Goal: Information Seeking & Learning: Learn about a topic

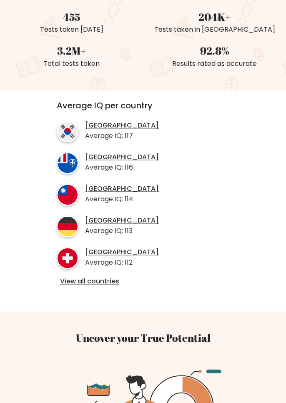
click at [74, 282] on link "View all countries" at bounding box center [143, 281] width 166 height 9
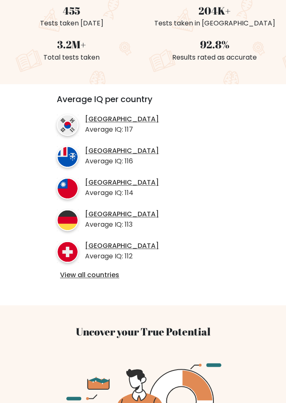
scroll to position [248, 0]
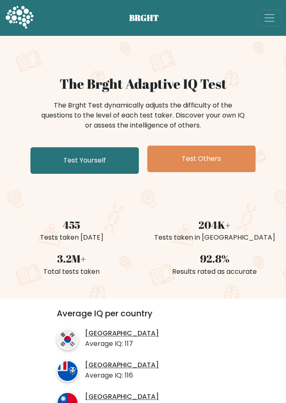
click at [69, 164] on link "Test Yourself" at bounding box center [84, 160] width 108 height 27
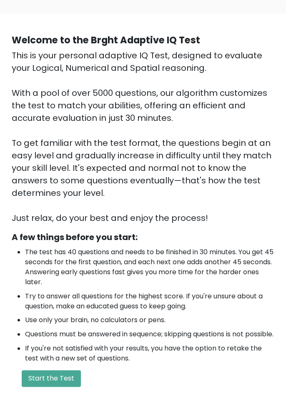
scroll to position [189, 0]
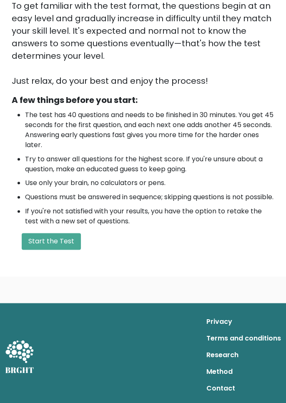
click at [42, 237] on button "Start the Test" at bounding box center [51, 241] width 59 height 17
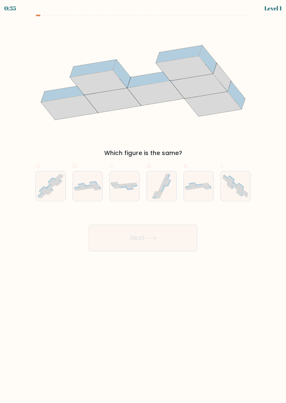
click at [84, 191] on icon at bounding box center [88, 186] width 30 height 10
click at [143, 202] on input "b." at bounding box center [143, 204] width 0 height 5
radio input "true"
click at [109, 238] on button "Next" at bounding box center [143, 238] width 108 height 27
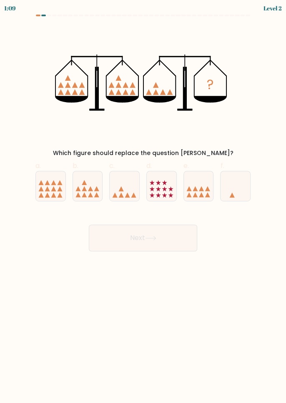
click at [124, 194] on icon at bounding box center [125, 186] width 30 height 25
click at [143, 202] on input "c." at bounding box center [143, 204] width 0 height 5
radio input "true"
click at [112, 242] on button "Next" at bounding box center [143, 238] width 108 height 27
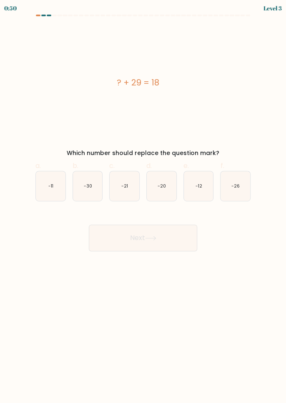
click at [41, 191] on icon "-11" at bounding box center [51, 186] width 30 height 30
click at [143, 202] on input "a. -11" at bounding box center [143, 204] width 0 height 5
radio input "true"
click at [109, 248] on button "Next" at bounding box center [143, 238] width 108 height 27
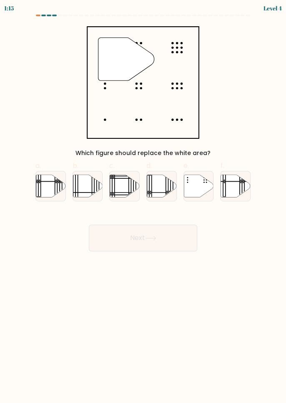
click at [193, 184] on icon at bounding box center [199, 186] width 30 height 23
click at [144, 202] on input "e." at bounding box center [143, 204] width 0 height 5
radio input "true"
click at [111, 236] on button "Next" at bounding box center [143, 238] width 108 height 27
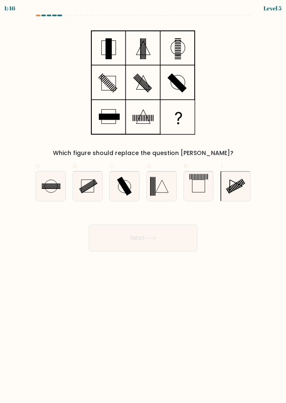
click at [51, 191] on icon at bounding box center [51, 186] width 30 height 30
click at [143, 202] on input "a." at bounding box center [143, 204] width 0 height 5
radio input "true"
click at [121, 244] on button "Next" at bounding box center [143, 238] width 108 height 27
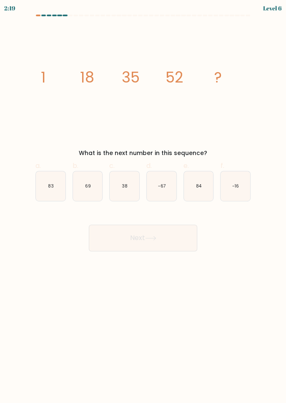
click at [86, 181] on icon "69" at bounding box center [88, 186] width 30 height 30
click at [143, 202] on input "b. 69" at bounding box center [143, 204] width 0 height 5
radio input "true"
click at [112, 242] on button "Next" at bounding box center [143, 238] width 108 height 27
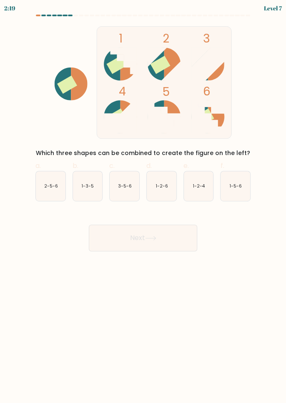
click at [239, 193] on icon "1-5-6" at bounding box center [236, 186] width 30 height 30
click at [144, 202] on input "f. 1-5-6" at bounding box center [143, 204] width 0 height 5
radio input "true"
click at [121, 237] on button "Next" at bounding box center [143, 238] width 108 height 27
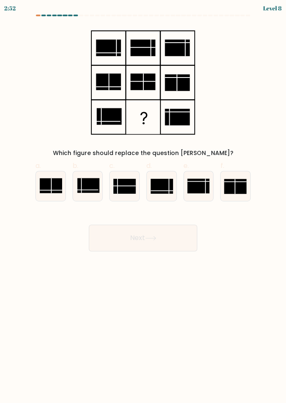
click at [50, 185] on rect at bounding box center [51, 185] width 22 height 15
click at [143, 202] on input "a." at bounding box center [143, 204] width 0 height 5
radio input "true"
click at [112, 241] on button "Next" at bounding box center [143, 238] width 108 height 27
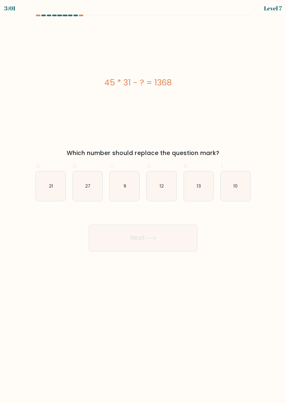
click at [87, 186] on text "27" at bounding box center [87, 186] width 5 height 6
click at [143, 202] on input "b. 27" at bounding box center [143, 204] width 0 height 5
radio input "true"
click at [108, 235] on button "Next" at bounding box center [143, 238] width 108 height 27
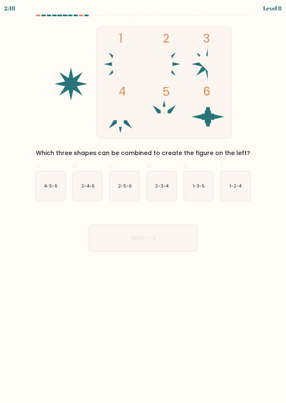
scroll to position [3, 0]
click at [173, 278] on body "1:22 Level 8" at bounding box center [143, 201] width 286 height 403
click at [231, 187] on icon "1-2-4" at bounding box center [236, 186] width 30 height 30
click at [144, 202] on input "f. 1-2-4" at bounding box center [143, 204] width 0 height 5
radio input "true"
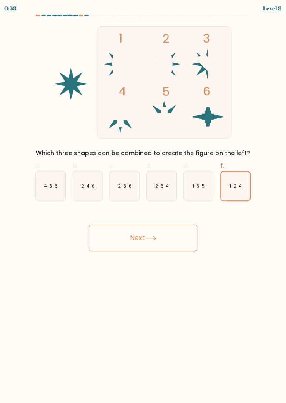
click at [53, 184] on text "4-5-6" at bounding box center [50, 186] width 13 height 6
click at [143, 202] on input "a. 4-5-6" at bounding box center [143, 204] width 0 height 5
radio input "true"
click at [161, 238] on button "Next" at bounding box center [143, 238] width 108 height 27
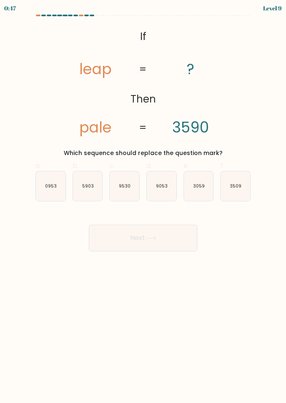
click at [8, 138] on form "If ?" at bounding box center [143, 133] width 286 height 237
click at [161, 183] on text "9053" at bounding box center [162, 186] width 12 height 6
click at [144, 202] on input "d. 9053" at bounding box center [143, 204] width 0 height 5
radio input "true"
click at [162, 238] on button "Next" at bounding box center [143, 238] width 108 height 27
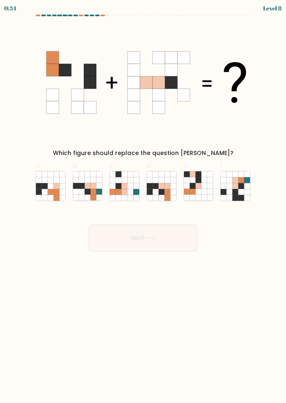
scroll to position [18, 0]
click at [198, 183] on icon at bounding box center [199, 186] width 6 height 6
click at [144, 202] on input "e." at bounding box center [143, 204] width 0 height 5
radio input "true"
click at [171, 225] on button "Next" at bounding box center [143, 238] width 108 height 27
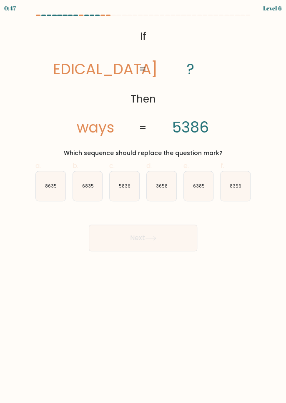
click at [226, 171] on icon "8356" at bounding box center [236, 186] width 30 height 30
click at [144, 202] on input "f. 8356" at bounding box center [143, 204] width 0 height 5
radio input "true"
click at [166, 226] on button "Next" at bounding box center [143, 238] width 108 height 27
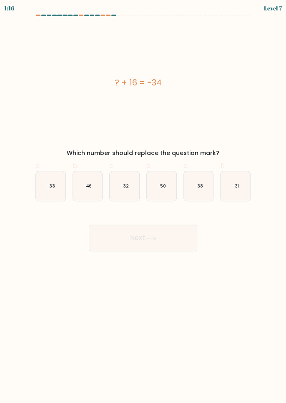
click at [163, 183] on text "-50" at bounding box center [162, 186] width 8 height 6
click at [144, 202] on input "d. -50" at bounding box center [143, 204] width 0 height 5
radio input "true"
click at [173, 225] on button "Next" at bounding box center [143, 238] width 108 height 27
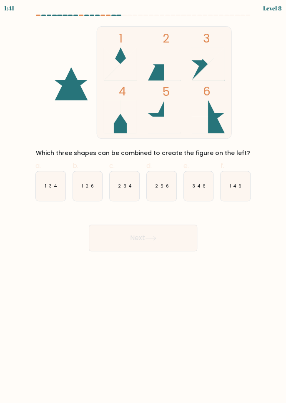
click at [247, 176] on icon "1-4-6" at bounding box center [236, 186] width 30 height 30
click at [144, 202] on input "f. 1-4-6" at bounding box center [143, 204] width 0 height 5
radio input "true"
click at [169, 225] on button "Next" at bounding box center [143, 238] width 108 height 27
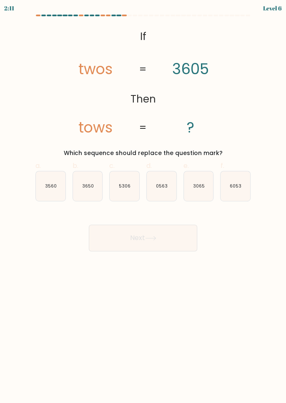
click at [199, 172] on icon "3065" at bounding box center [199, 186] width 30 height 30
click at [144, 202] on input "e. 3065" at bounding box center [143, 204] width 0 height 5
radio input "true"
click at [175, 225] on button "Next" at bounding box center [143, 238] width 108 height 27
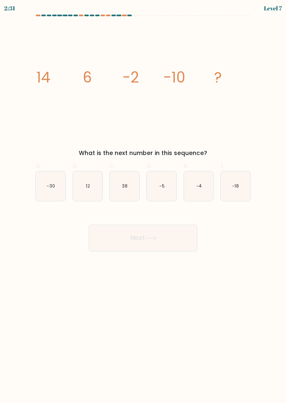
click at [245, 171] on icon "-18" at bounding box center [236, 186] width 30 height 30
click at [144, 202] on input "f. -18" at bounding box center [143, 204] width 0 height 5
radio input "true"
click at [175, 227] on button "Next" at bounding box center [143, 238] width 108 height 27
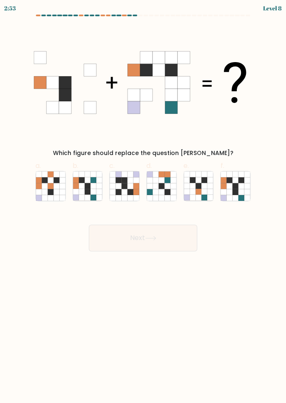
click at [240, 183] on icon at bounding box center [242, 186] width 6 height 6
click at [144, 202] on input "f." at bounding box center [143, 204] width 0 height 5
radio input "true"
click at [176, 225] on button "Next" at bounding box center [143, 238] width 108 height 27
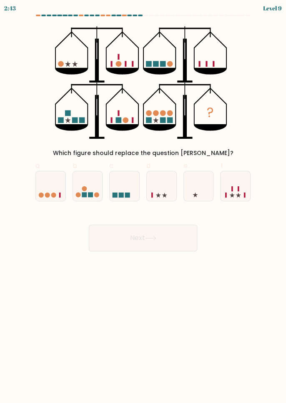
click at [169, 174] on icon at bounding box center [162, 186] width 30 height 25
click at [144, 202] on input "d." at bounding box center [143, 204] width 0 height 5
radio input "true"
click at [175, 225] on button "Next" at bounding box center [143, 238] width 108 height 27
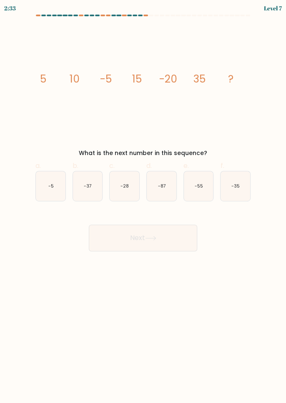
click at [206, 175] on icon "-55" at bounding box center [199, 186] width 30 height 30
click at [144, 202] on input "e. -55" at bounding box center [143, 204] width 0 height 5
radio input "true"
click at [176, 225] on button "Next" at bounding box center [143, 238] width 108 height 27
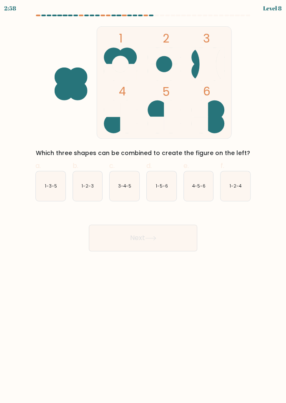
click at [203, 174] on icon "4-5-6" at bounding box center [199, 186] width 30 height 30
click at [144, 202] on input "e. 4-5-6" at bounding box center [143, 204] width 0 height 5
radio input "true"
click at [170, 225] on button "Next" at bounding box center [143, 238] width 108 height 27
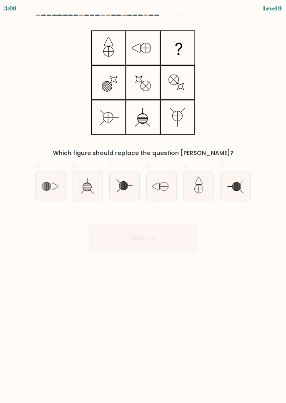
click at [41, 172] on icon at bounding box center [51, 186] width 30 height 30
click at [143, 202] on input "a." at bounding box center [143, 204] width 0 height 5
radio input "true"
click at [184, 225] on button "Next" at bounding box center [143, 238] width 108 height 27
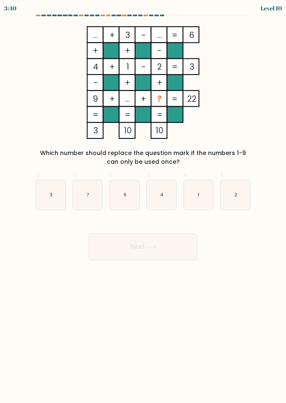
scroll to position [0, 0]
click at [84, 203] on icon "7" at bounding box center [88, 195] width 30 height 30
click at [143, 203] on input "b. 7" at bounding box center [143, 204] width 0 height 5
radio input "true"
click at [129, 201] on icon "9" at bounding box center [125, 195] width 30 height 30
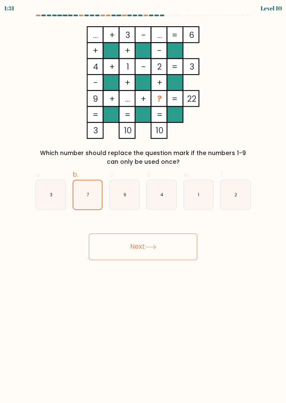
click at [143, 202] on input "c. 9" at bounding box center [143, 204] width 0 height 5
radio input "true"
click at [165, 256] on button "Next" at bounding box center [143, 247] width 108 height 27
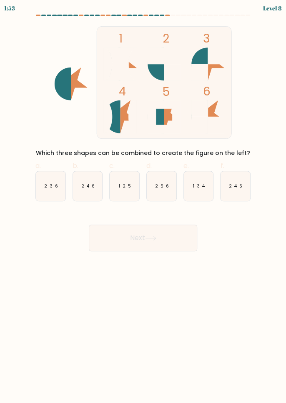
click at [46, 194] on icon "2-3-6" at bounding box center [51, 186] width 30 height 30
click at [143, 202] on input "a. 2-3-6" at bounding box center [143, 204] width 0 height 5
radio input "true"
click at [187, 242] on button "Next" at bounding box center [143, 238] width 108 height 27
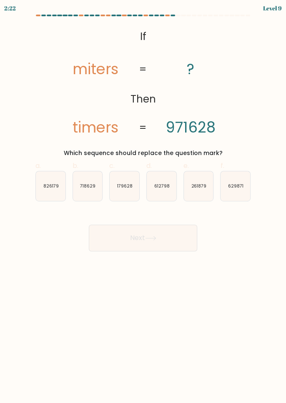
click at [134, 185] on icon "179628" at bounding box center [125, 186] width 30 height 30
click at [143, 202] on input "c. 179628" at bounding box center [143, 204] width 0 height 5
radio input "true"
click at [162, 248] on button "Next" at bounding box center [143, 238] width 108 height 27
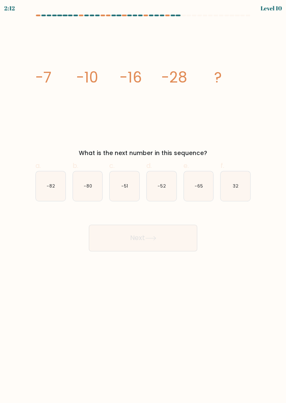
click at [3, 139] on form at bounding box center [143, 133] width 286 height 237
click at [159, 180] on icon "-52" at bounding box center [162, 186] width 30 height 30
click at [144, 202] on input "d. -52" at bounding box center [143, 204] width 0 height 5
radio input "true"
click at [164, 244] on button "Next" at bounding box center [143, 238] width 108 height 27
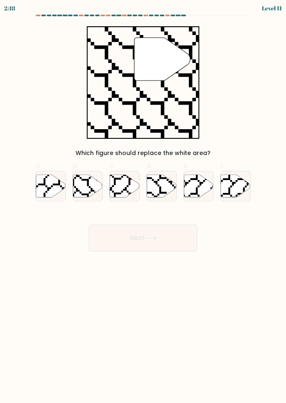
click at [151, 76] on icon at bounding box center [162, 59] width 56 height 43
click at [162, 85] on icon at bounding box center [143, 82] width 112 height 112
click at [163, 191] on icon at bounding box center [162, 186] width 30 height 23
click at [144, 202] on input "d." at bounding box center [143, 204] width 0 height 5
radio input "true"
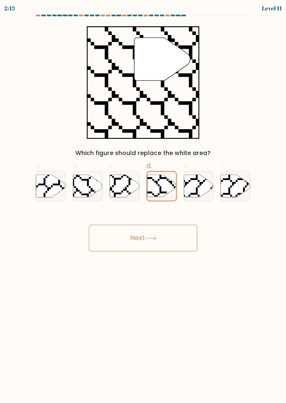
click at [181, 240] on button "Next" at bounding box center [143, 238] width 108 height 27
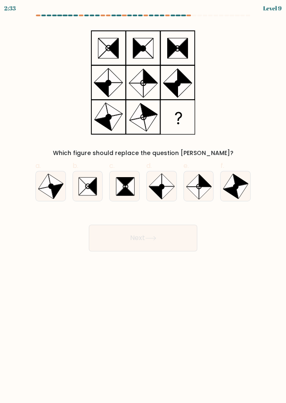
click at [241, 185] on icon at bounding box center [242, 191] width 12 height 15
click at [144, 202] on input "f." at bounding box center [143, 204] width 0 height 5
radio input "true"
click at [154, 243] on button "Next" at bounding box center [143, 238] width 108 height 27
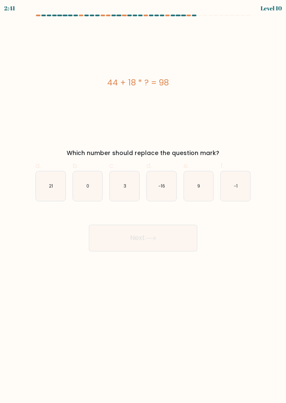
click at [115, 196] on icon "3" at bounding box center [125, 186] width 30 height 30
click at [143, 202] on input "c. 3" at bounding box center [143, 204] width 0 height 5
radio input "true"
click at [151, 245] on button "Next" at bounding box center [143, 238] width 108 height 27
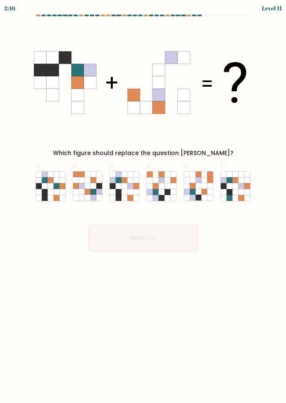
click at [248, 189] on icon at bounding box center [247, 186] width 6 height 6
click at [144, 202] on input "f." at bounding box center [143, 204] width 0 height 5
radio input "true"
click at [186, 237] on button "Next" at bounding box center [143, 238] width 108 height 27
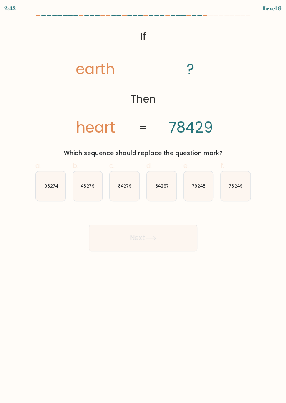
click at [161, 194] on icon "84297" at bounding box center [162, 186] width 30 height 30
click at [144, 202] on input "d. 84297" at bounding box center [143, 204] width 0 height 5
radio input "true"
click at [175, 242] on button "Next" at bounding box center [143, 238] width 108 height 27
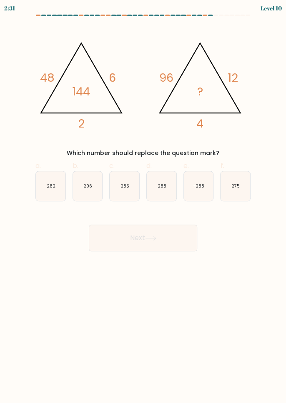
click at [13, 158] on form at bounding box center [143, 133] width 286 height 237
click at [13, 159] on form at bounding box center [143, 133] width 286 height 237
click at [12, 163] on form at bounding box center [143, 133] width 286 height 237
click at [165, 183] on text "288" at bounding box center [162, 186] width 9 height 6
click at [144, 202] on input "d. 288" at bounding box center [143, 204] width 0 height 5
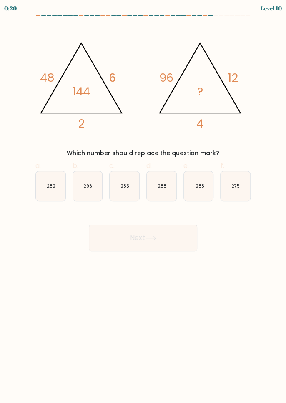
radio input "true"
click at [179, 244] on button "Next" at bounding box center [143, 238] width 108 height 27
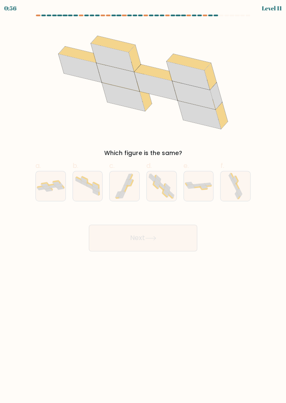
click at [44, 191] on icon at bounding box center [51, 186] width 30 height 12
click at [143, 202] on input "a." at bounding box center [143, 204] width 0 height 5
radio input "true"
click at [183, 240] on button "Next" at bounding box center [143, 238] width 108 height 27
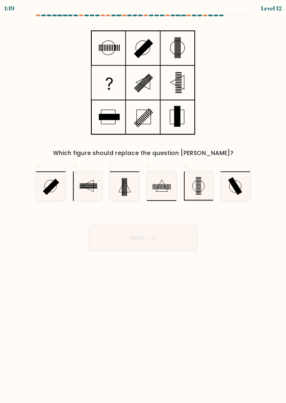
click at [129, 191] on icon at bounding box center [125, 186] width 30 height 30
click at [143, 202] on input "c." at bounding box center [143, 204] width 0 height 5
radio input "true"
click at [178, 244] on button "Next" at bounding box center [143, 238] width 108 height 27
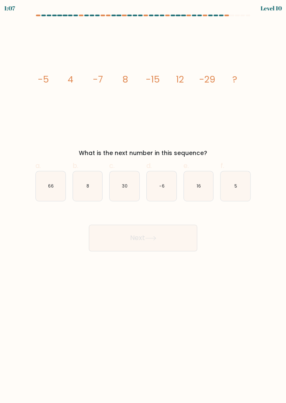
click at [23, 113] on form at bounding box center [143, 133] width 286 height 237
click at [122, 192] on icon "30" at bounding box center [125, 186] width 30 height 30
click at [143, 202] on input "c. 30" at bounding box center [143, 204] width 0 height 5
radio input "true"
click at [113, 242] on button "Next" at bounding box center [143, 238] width 108 height 27
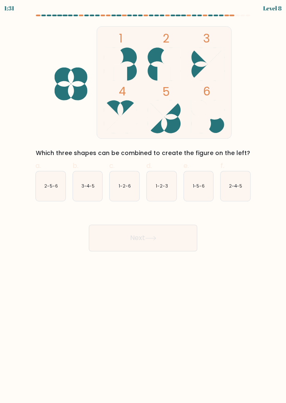
click at [82, 189] on icon "3-4-5" at bounding box center [88, 186] width 30 height 30
click at [143, 202] on input "b. 3-4-5" at bounding box center [143, 204] width 0 height 5
radio input "true"
click at [107, 246] on button "Next" at bounding box center [143, 238] width 108 height 27
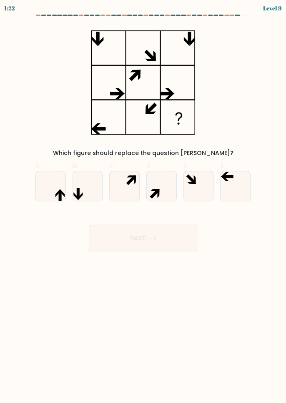
click at [244, 196] on icon at bounding box center [236, 186] width 30 height 30
click at [144, 202] on input "f." at bounding box center [143, 204] width 0 height 5
radio input "true"
click at [188, 248] on button "Next" at bounding box center [143, 238] width 108 height 27
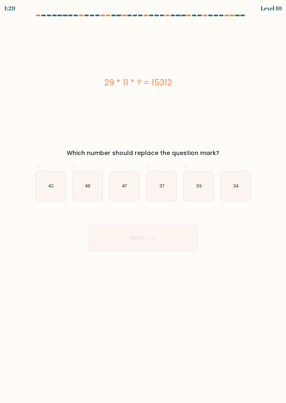
click at [91, 184] on icon "48" at bounding box center [88, 186] width 30 height 30
click at [143, 202] on input "b. 48" at bounding box center [143, 204] width 0 height 5
radio input "true"
click at [164, 237] on button "Next" at bounding box center [143, 238] width 108 height 27
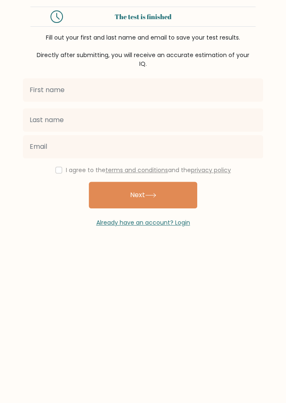
click at [43, 86] on input "text" at bounding box center [143, 89] width 240 height 23
type input "sodia"
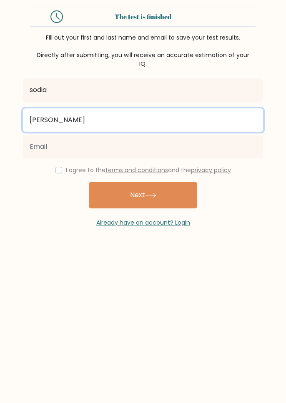
type input "[PERSON_NAME]"
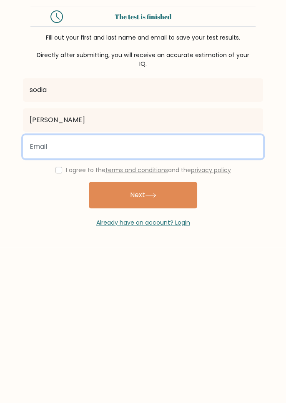
click at [37, 144] on input "email" at bounding box center [143, 146] width 240 height 23
click at [89, 182] on button "Next" at bounding box center [143, 195] width 108 height 27
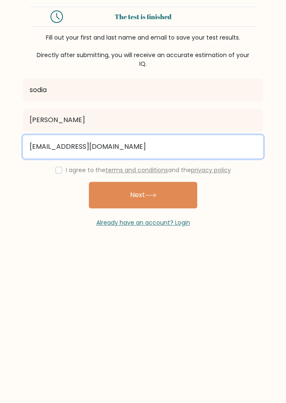
type input "[EMAIL_ADDRESS][DOMAIN_NAME]"
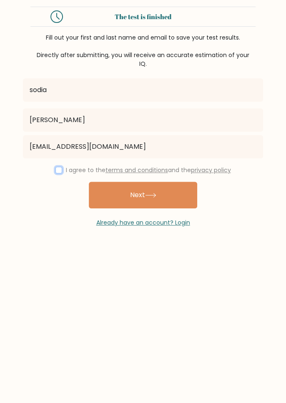
click at [58, 171] on input "checkbox" at bounding box center [58, 170] width 7 height 7
checkbox input "true"
click at [171, 193] on button "Next" at bounding box center [143, 195] width 108 height 27
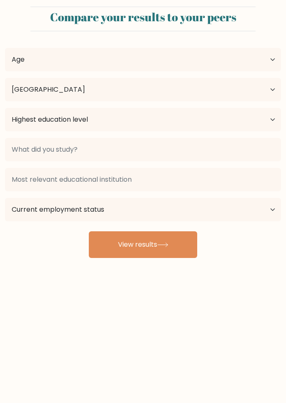
select select "PH"
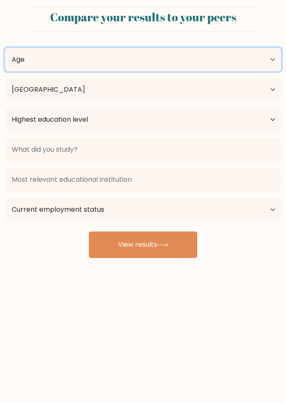
click at [27, 60] on select "Age Under 18 years old 18-24 years old 25-34 years old 35-44 years old 45-54 ye…" at bounding box center [143, 59] width 276 height 23
select select "25_34"
click at [5, 48] on select "Age Under 18 years old 18-24 years old 25-34 years old 35-44 years old 45-54 ye…" at bounding box center [143, 59] width 276 height 23
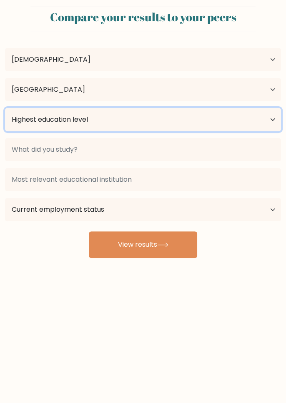
click at [21, 116] on select "Highest education level No schooling Primary Lower Secondary Upper Secondary Oc…" at bounding box center [143, 119] width 276 height 23
select select "bachelors_degree"
click at [5, 108] on select "Highest education level No schooling Primary Lower Secondary Upper Secondary Oc…" at bounding box center [143, 119] width 276 height 23
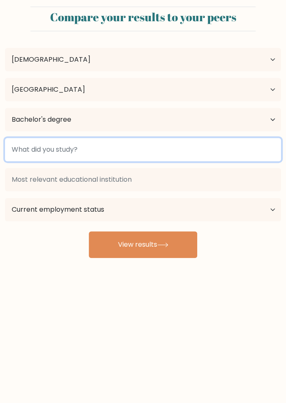
click at [29, 148] on input at bounding box center [143, 149] width 276 height 23
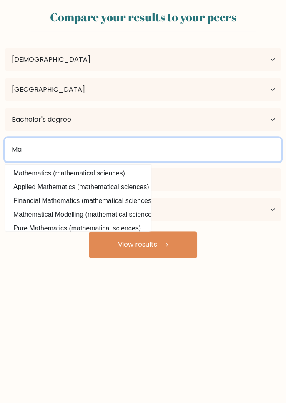
type input "M"
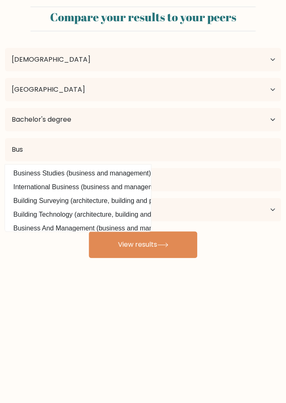
click at [19, 172] on option "Business Studies (business and management)" at bounding box center [78, 173] width 142 height 13
type input "Business Studies"
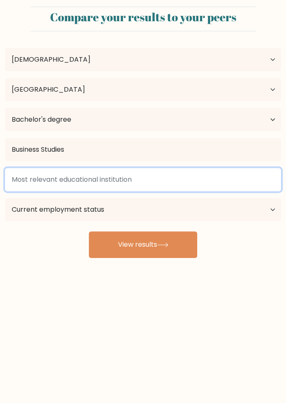
click at [21, 181] on input at bounding box center [143, 179] width 276 height 23
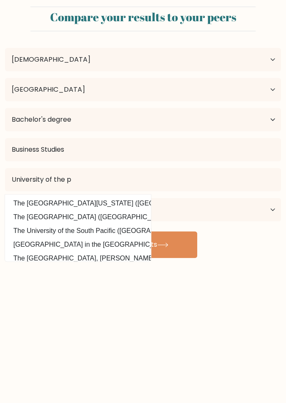
click at [37, 244] on option "University of the Philippines in the Visayas (Philippines)" at bounding box center [78, 244] width 142 height 13
type input "University of the Philippines in the Visayas"
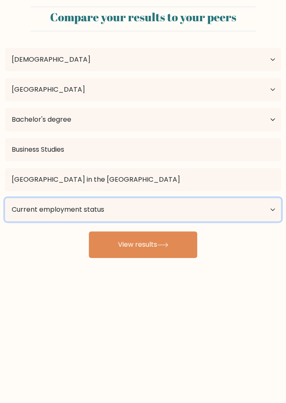
click at [23, 212] on select "Current employment status Employed Student Retired Other / prefer not to answer" at bounding box center [143, 209] width 276 height 23
click at [5, 198] on select "Current employment status Employed Student Retired Other / prefer not to answer" at bounding box center [143, 209] width 276 height 23
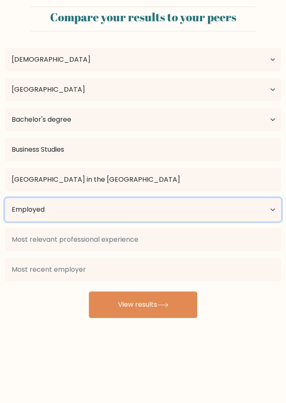
click at [18, 207] on select "Current employment status Employed Student Retired Other / prefer not to answer" at bounding box center [143, 209] width 276 height 23
select select "other"
click at [5, 198] on select "Current employment status Employed Student Retired Other / prefer not to answer" at bounding box center [143, 209] width 276 height 23
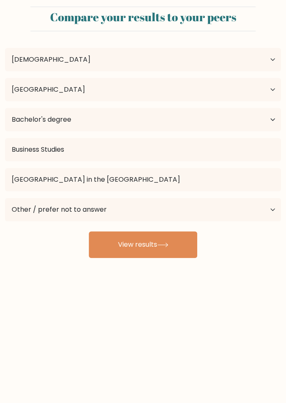
click at [179, 242] on button "View results" at bounding box center [143, 245] width 108 height 27
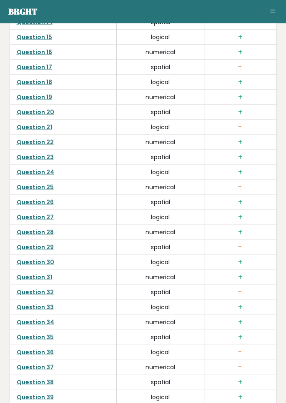
scroll to position [2658, 0]
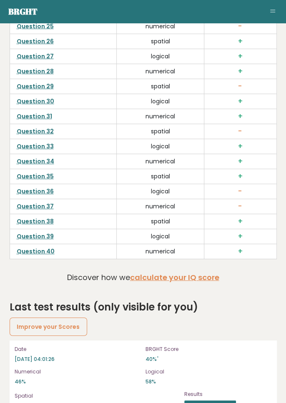
scroll to position [2694, 0]
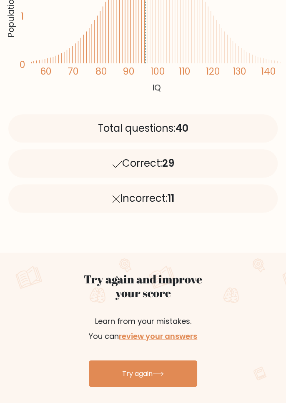
scroll to position [209, 0]
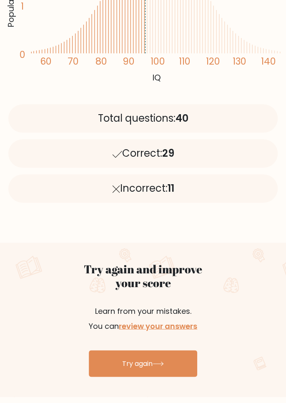
click at [191, 324] on link "review your answers" at bounding box center [158, 326] width 78 height 10
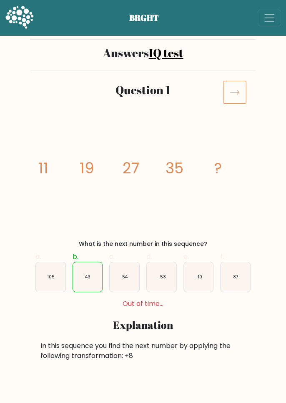
click at [231, 93] on icon at bounding box center [234, 92] width 23 height 23
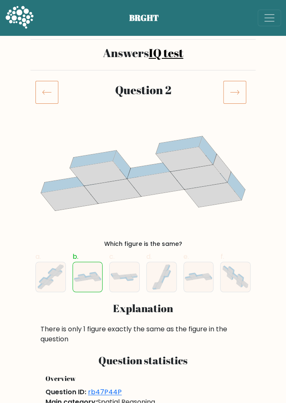
click at [237, 96] on icon at bounding box center [234, 92] width 23 height 23
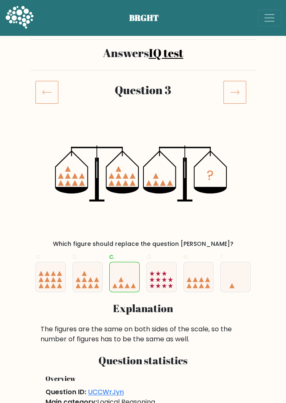
click at [234, 91] on icon at bounding box center [234, 92] width 23 height 23
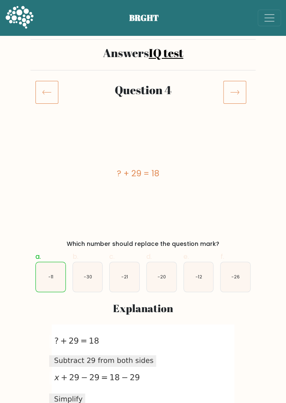
click at [239, 95] on icon at bounding box center [234, 92] width 23 height 23
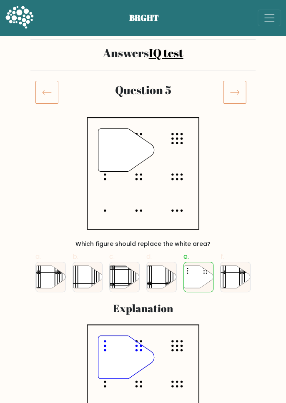
click at [237, 93] on icon at bounding box center [234, 92] width 23 height 23
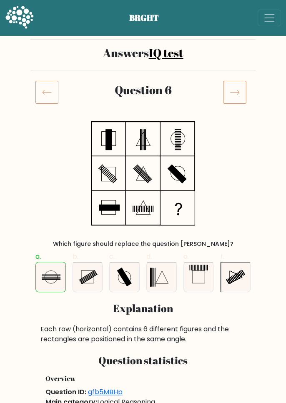
click at [237, 95] on icon at bounding box center [234, 92] width 23 height 23
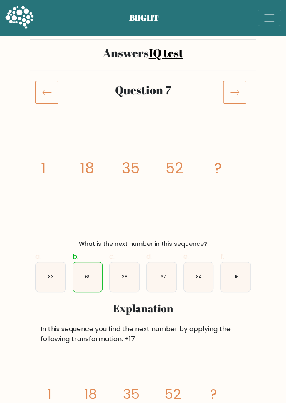
click at [243, 83] on icon at bounding box center [234, 92] width 23 height 23
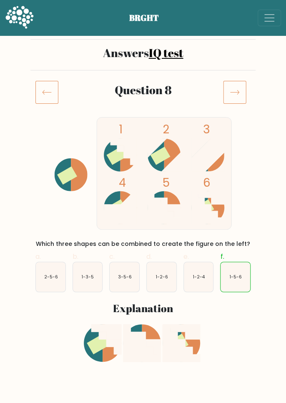
click at [231, 91] on icon at bounding box center [234, 92] width 23 height 23
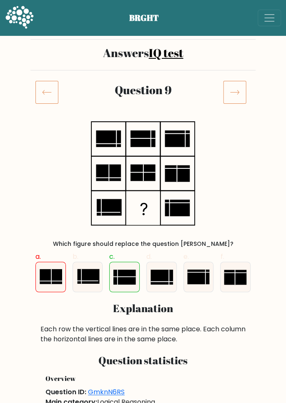
click at [234, 94] on icon at bounding box center [234, 92] width 23 height 23
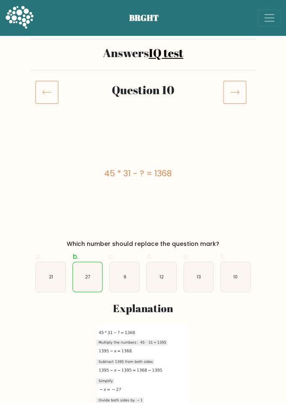
click at [237, 89] on icon at bounding box center [234, 92] width 23 height 23
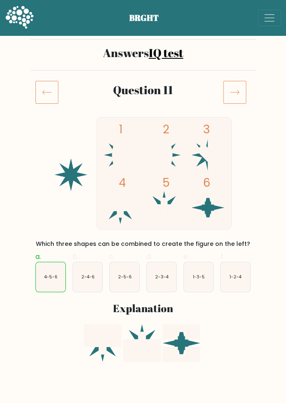
click at [235, 91] on icon at bounding box center [234, 92] width 23 height 23
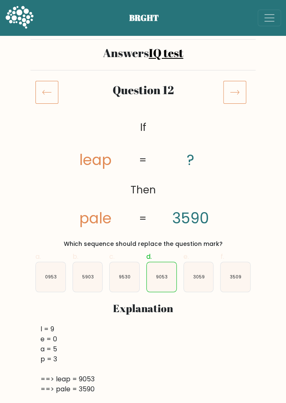
click at [234, 93] on icon at bounding box center [234, 92] width 23 height 23
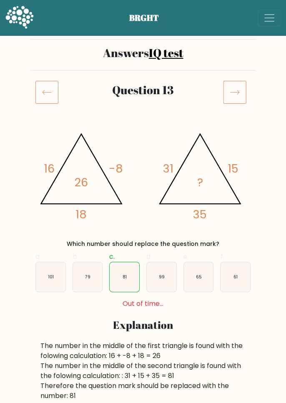
click at [235, 98] on icon at bounding box center [234, 92] width 23 height 23
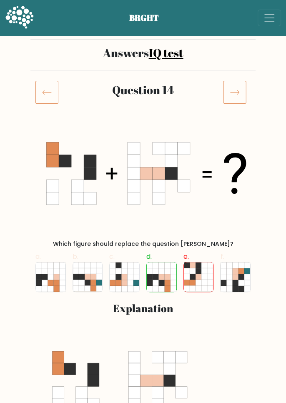
click at [234, 92] on icon at bounding box center [234, 92] width 23 height 23
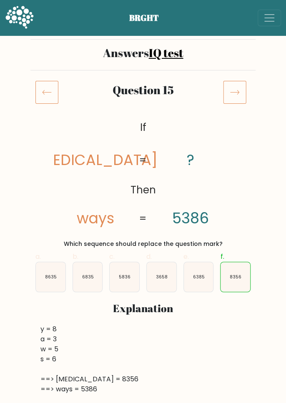
click at [228, 95] on icon at bounding box center [234, 92] width 23 height 23
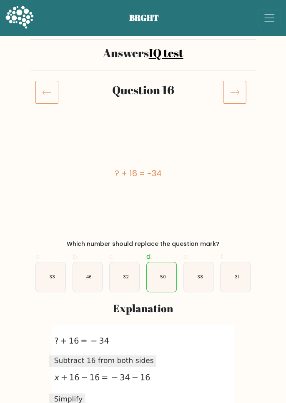
click at [234, 92] on icon at bounding box center [235, 92] width 9 height 4
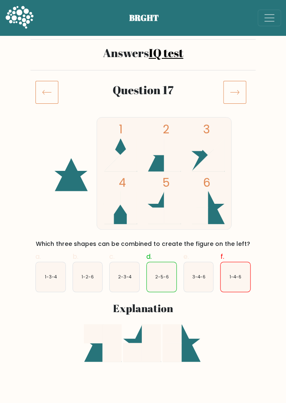
click at [234, 89] on icon at bounding box center [234, 92] width 23 height 23
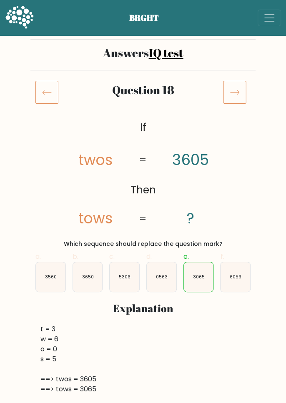
click at [232, 97] on icon at bounding box center [234, 92] width 23 height 23
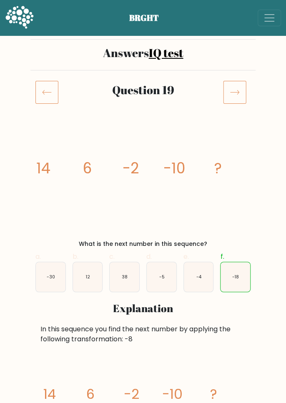
click at [243, 91] on icon at bounding box center [234, 92] width 23 height 23
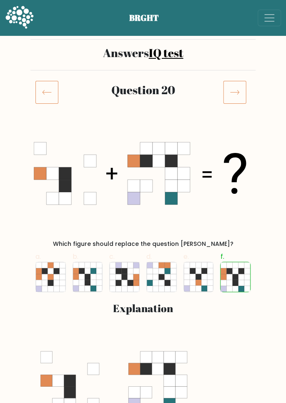
click at [236, 91] on icon at bounding box center [234, 92] width 23 height 23
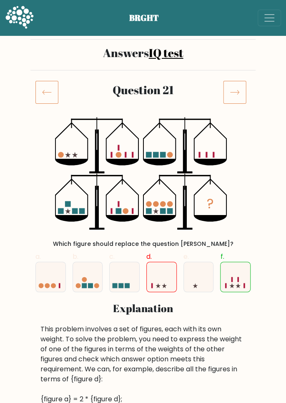
click at [232, 94] on icon at bounding box center [234, 92] width 23 height 23
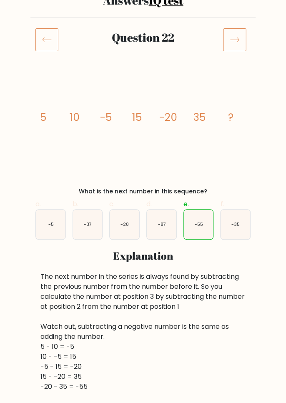
scroll to position [58, 0]
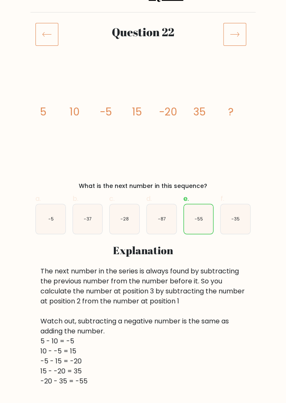
click at [230, 32] on icon at bounding box center [234, 34] width 23 height 23
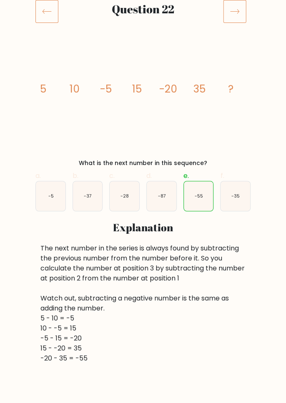
scroll to position [98, 0]
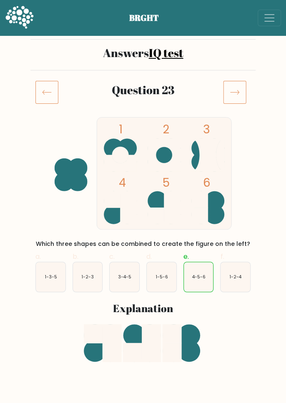
click at [233, 92] on icon at bounding box center [234, 92] width 23 height 23
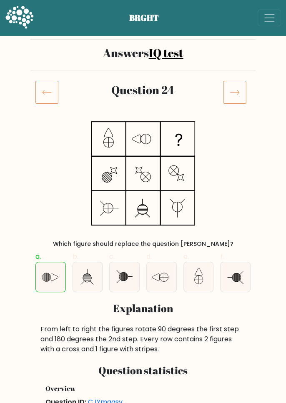
click at [232, 91] on icon at bounding box center [234, 92] width 23 height 23
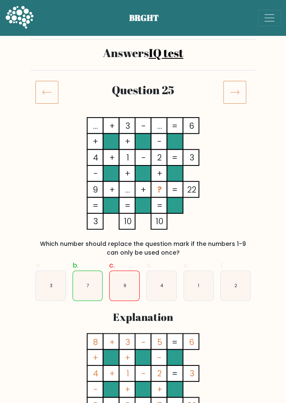
click at [231, 88] on icon at bounding box center [234, 92] width 23 height 23
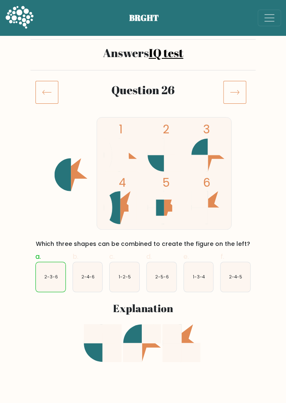
click at [229, 98] on icon at bounding box center [234, 92] width 23 height 23
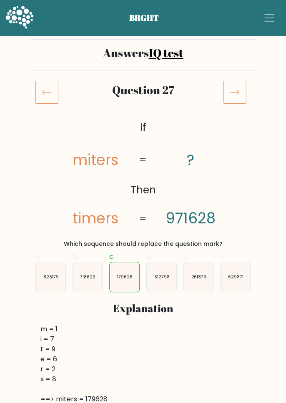
click at [234, 92] on icon at bounding box center [234, 92] width 23 height 23
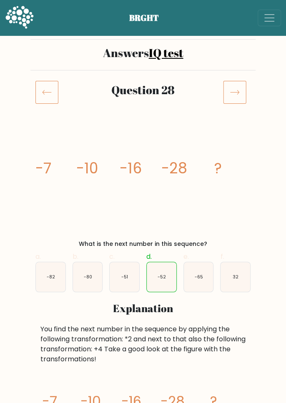
click at [236, 97] on icon at bounding box center [234, 92] width 23 height 23
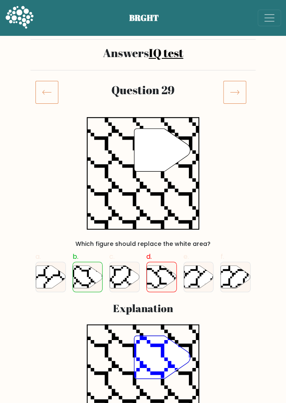
click at [233, 93] on icon at bounding box center [234, 92] width 23 height 23
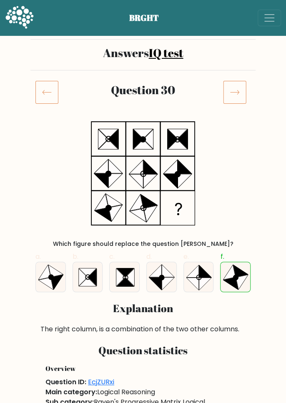
click at [237, 95] on icon at bounding box center [234, 92] width 23 height 23
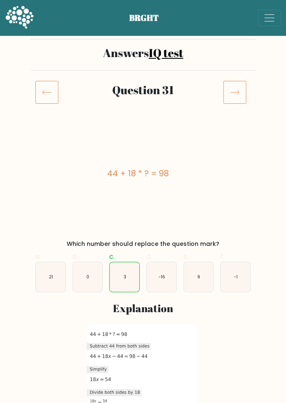
click at [233, 98] on icon at bounding box center [234, 92] width 23 height 23
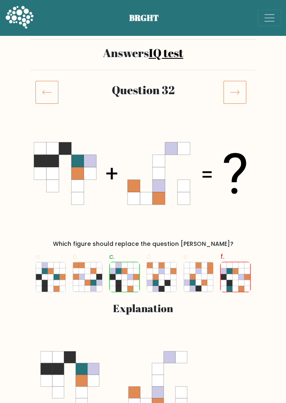
click at [235, 91] on icon at bounding box center [234, 92] width 23 height 23
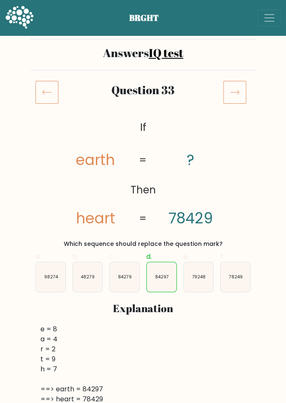
click at [228, 93] on icon at bounding box center [234, 92] width 23 height 23
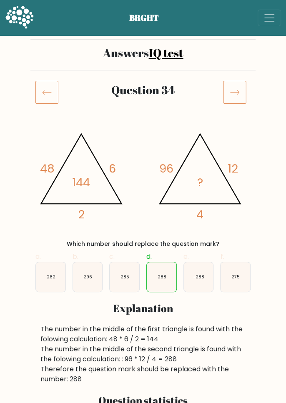
click at [234, 87] on icon at bounding box center [234, 92] width 23 height 23
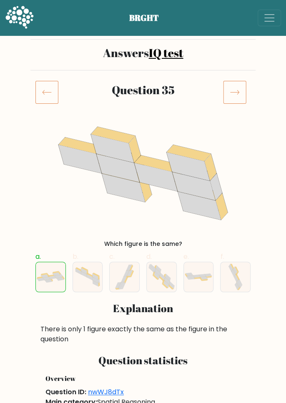
click at [235, 87] on icon at bounding box center [234, 92] width 23 height 23
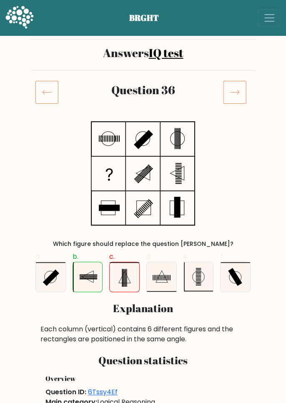
click at [231, 93] on icon at bounding box center [234, 92] width 23 height 23
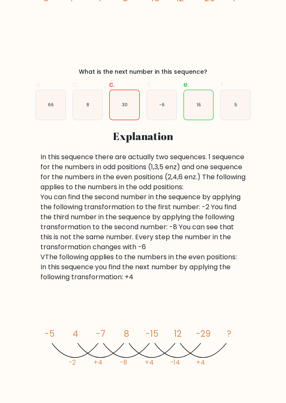
scroll to position [173, 0]
click at [239, 308] on icon "image/svg+xml -5 4 -7 8 -15 12 -29 ? -2 +4 -8 +4 -14 +4" at bounding box center [142, 345] width 205 height 113
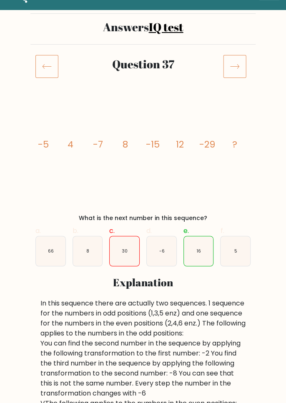
scroll to position [0, 0]
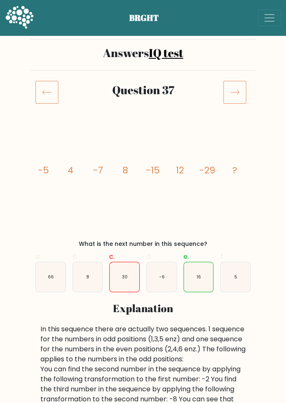
click at [236, 90] on icon at bounding box center [234, 92] width 23 height 23
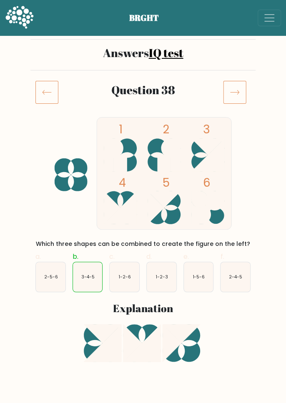
click at [230, 84] on icon at bounding box center [234, 92] width 23 height 23
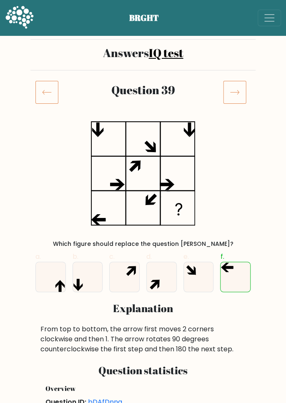
click at [236, 96] on icon at bounding box center [234, 92] width 23 height 23
